Goal: Task Accomplishment & Management: Use online tool/utility

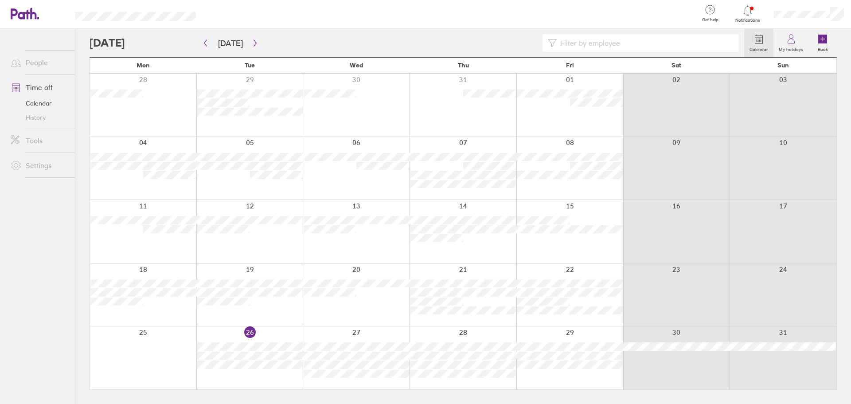
click at [345, 384] on div at bounding box center [356, 357] width 107 height 63
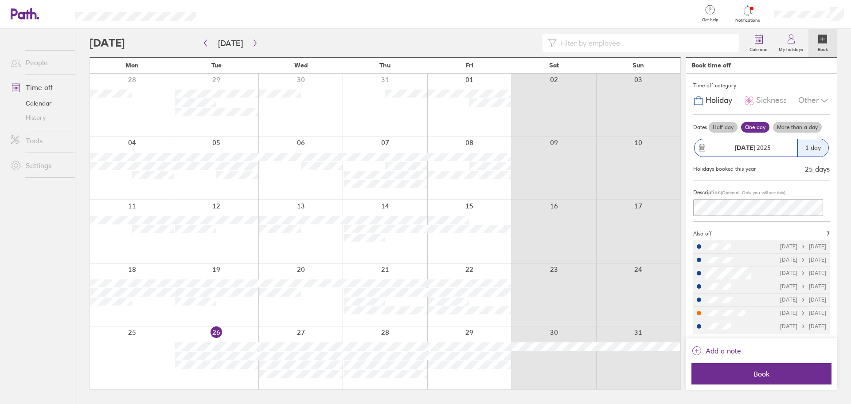
scroll to position [0, 0]
click at [68, 343] on ul "People Time off Calendar History Tools Settings" at bounding box center [37, 202] width 75 height 346
